Goal: Find specific page/section: Find specific page/section

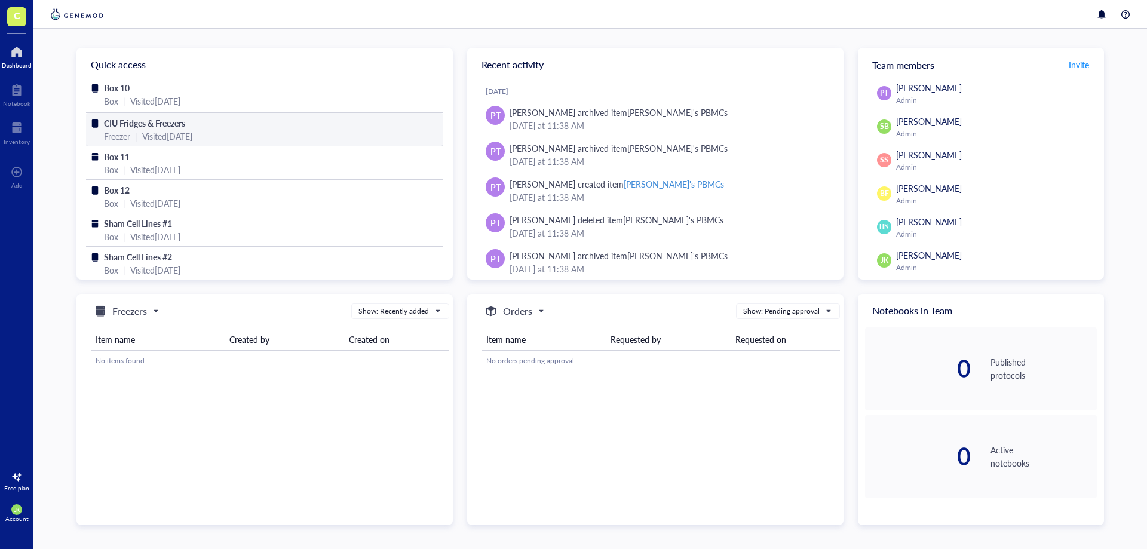
click at [167, 117] on span "CIU Fridges & Freezers" at bounding box center [144, 123] width 81 height 12
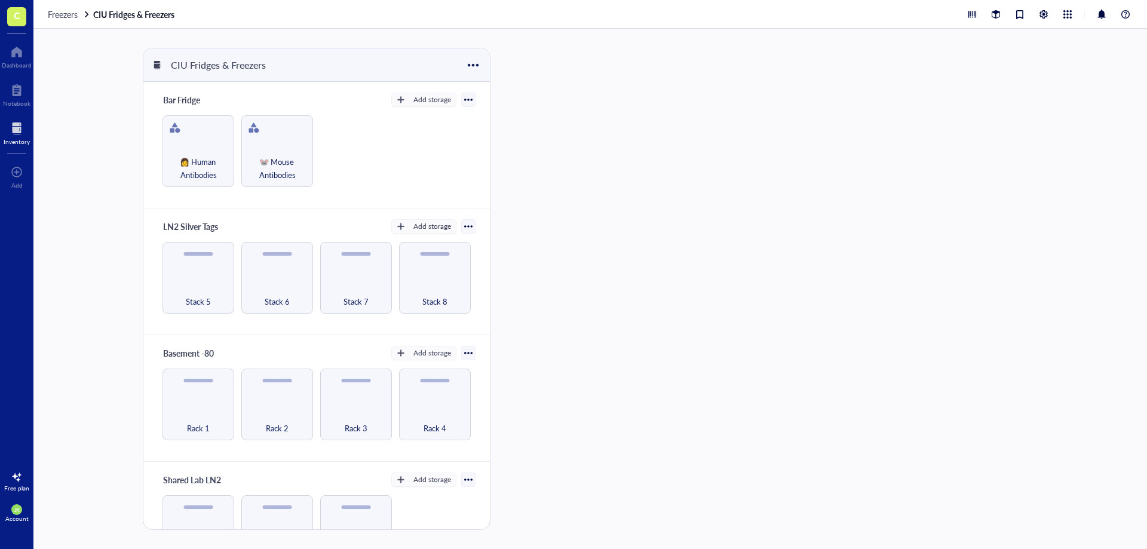
scroll to position [50, 0]
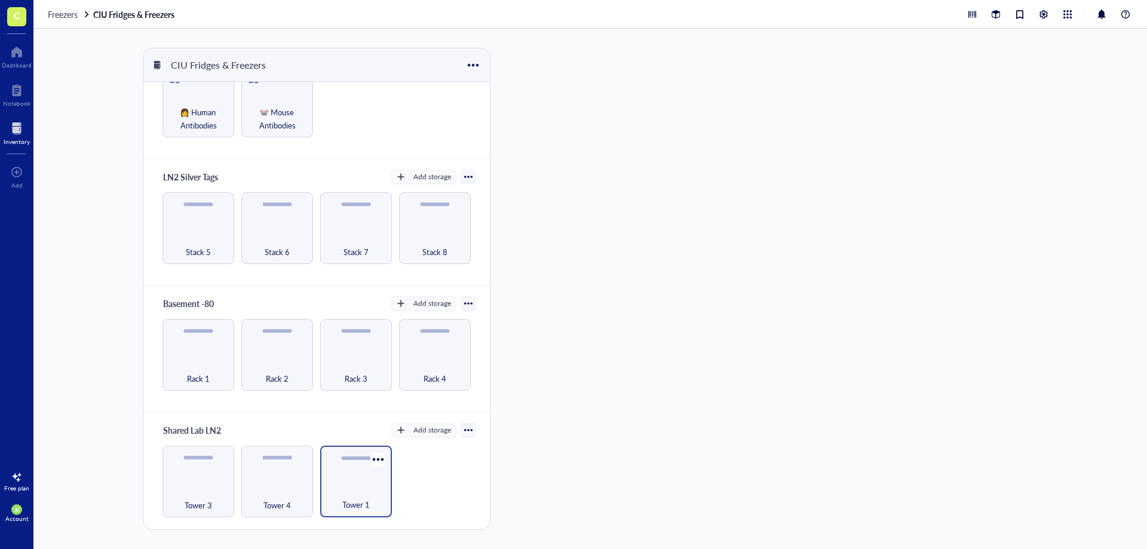
click at [361, 482] on div "Tower 1" at bounding box center [356, 482] width 72 height 72
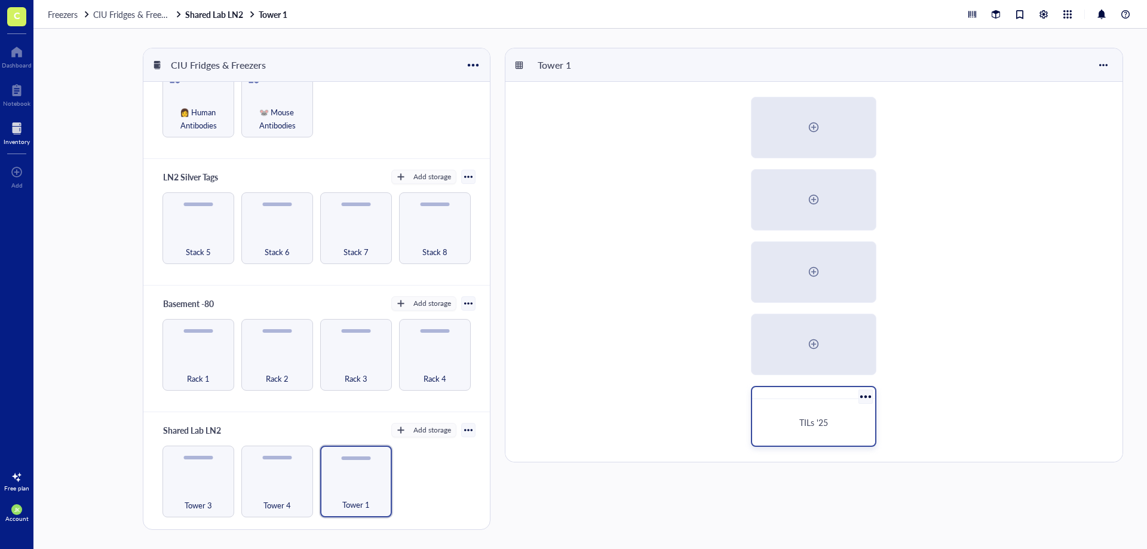
click at [804, 442] on div "TILs '25" at bounding box center [813, 417] width 125 height 62
